Goal: Task Accomplishment & Management: Manage account settings

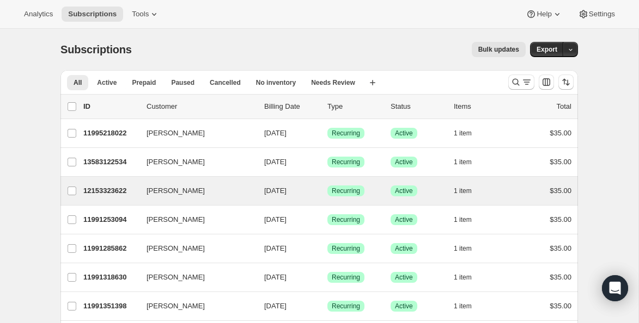
scroll to position [3, 0]
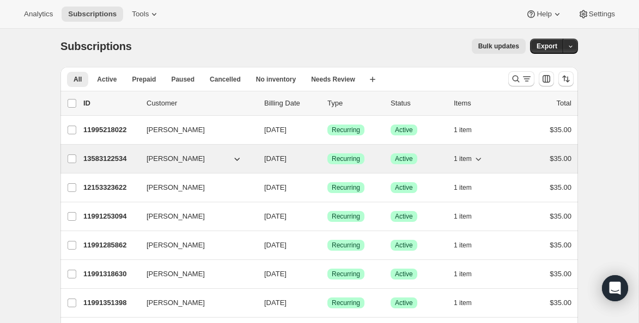
click at [96, 162] on p "13583122534" at bounding box center [110, 159] width 54 height 11
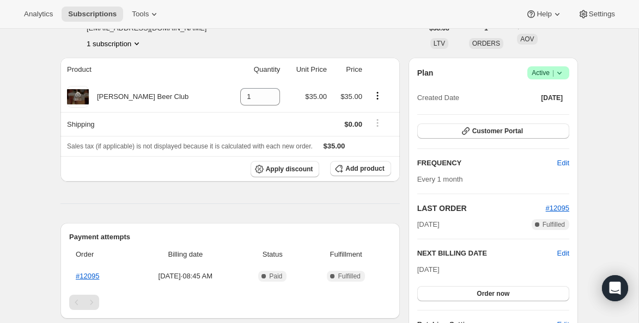
scroll to position [74, 0]
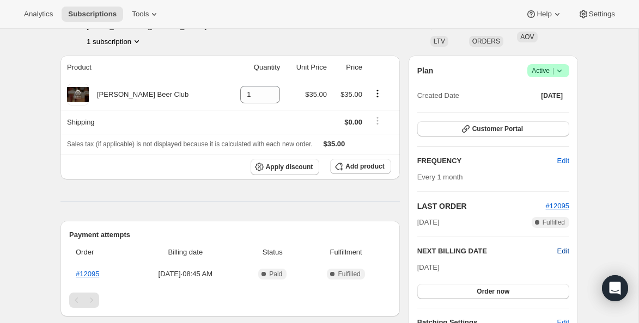
click at [568, 249] on span "Edit" at bounding box center [563, 251] width 12 height 11
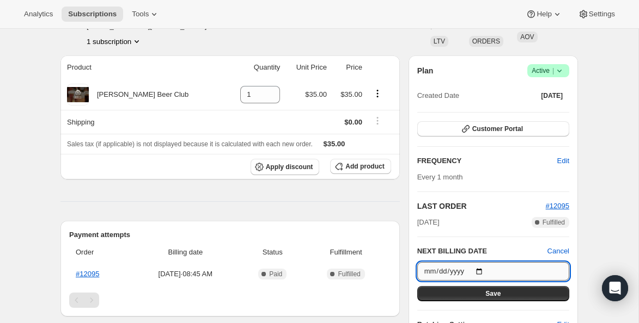
click at [482, 270] on input "[DATE]" at bounding box center [493, 271] width 152 height 19
type input "[DATE]"
click at [480, 293] on button "Save" at bounding box center [493, 293] width 152 height 15
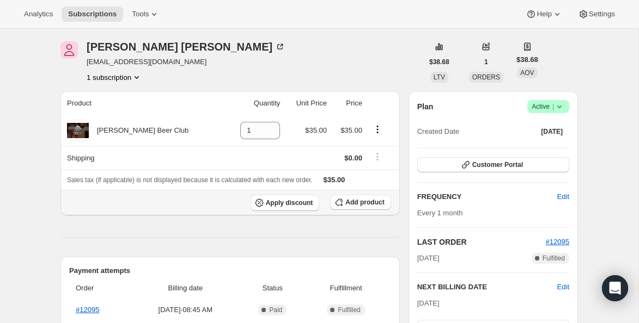
scroll to position [97, 0]
